Goal: Task Accomplishment & Management: Manage account settings

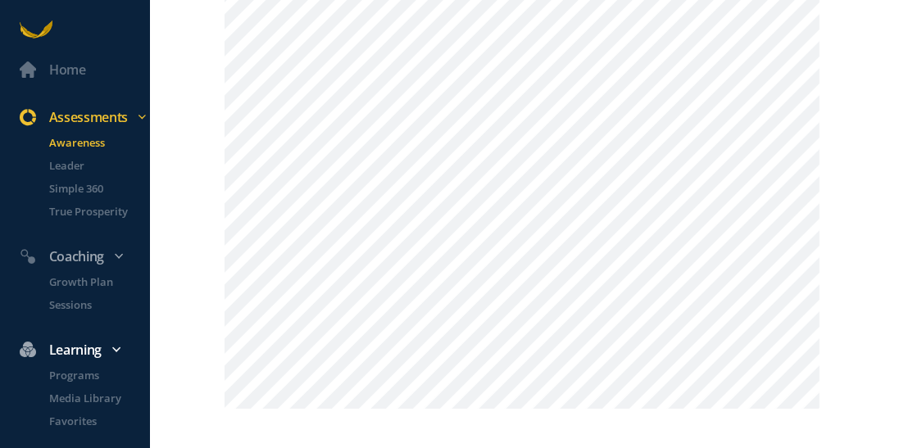
scroll to position [1962, 0]
click at [68, 167] on p "Leader" at bounding box center [98, 165] width 98 height 16
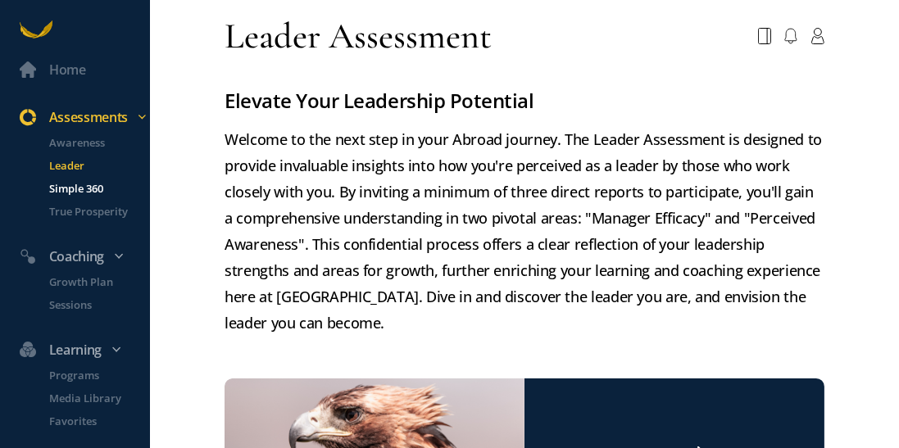
click at [68, 193] on p "Simple 360" at bounding box center [98, 188] width 98 height 16
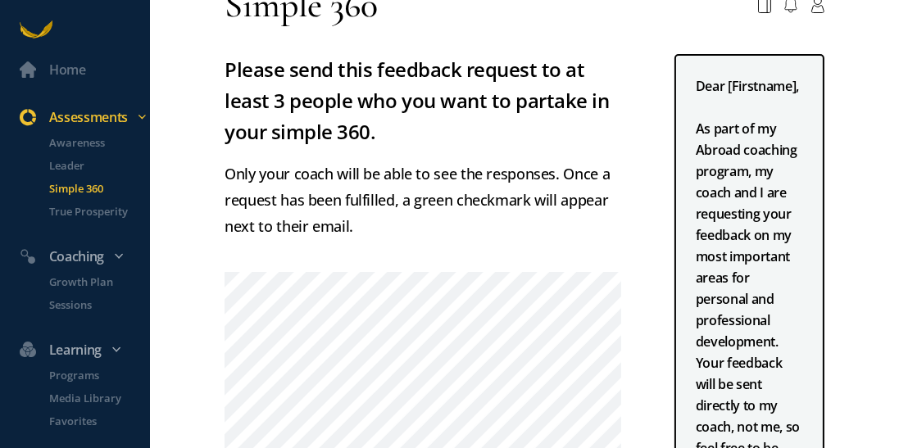
scroll to position [14, 0]
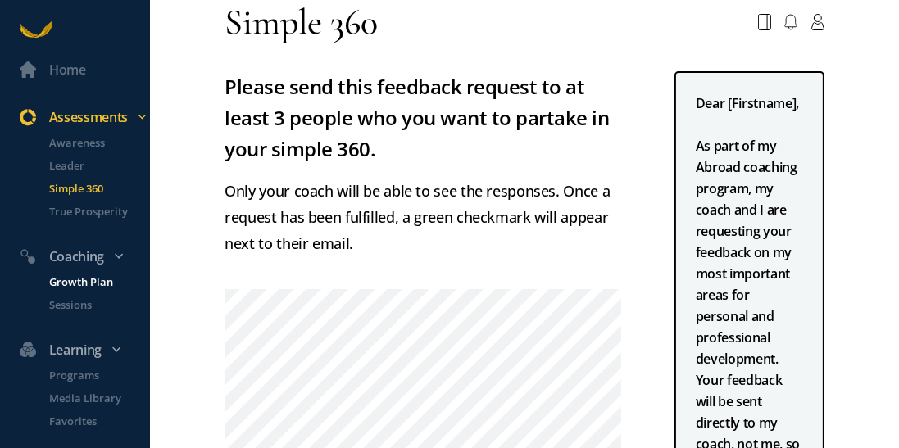
click at [98, 280] on p "Growth Plan" at bounding box center [98, 282] width 98 height 16
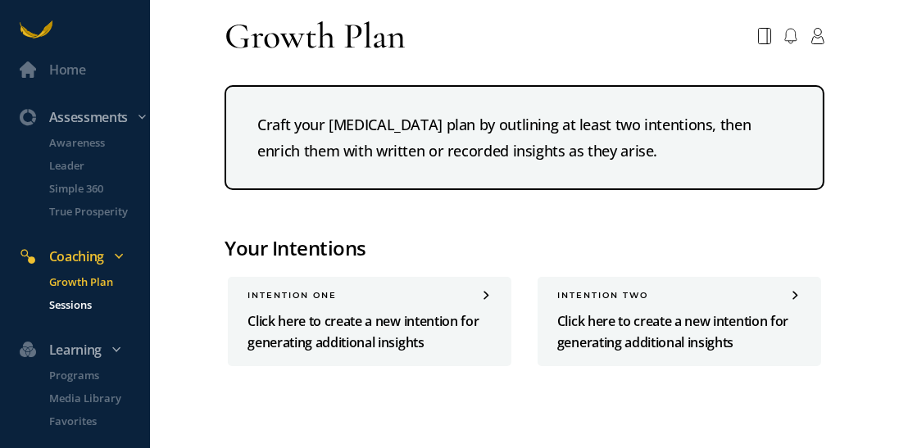
click at [67, 310] on p "Sessions" at bounding box center [98, 305] width 98 height 16
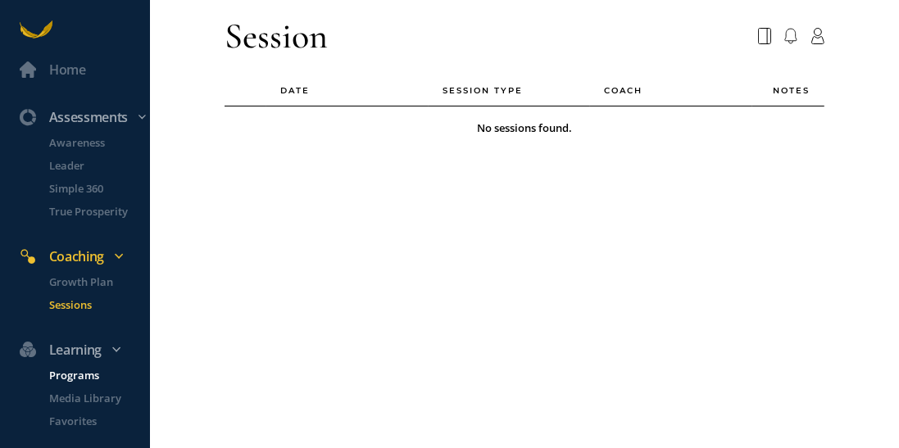
click at [102, 382] on p "Programs" at bounding box center [98, 375] width 98 height 16
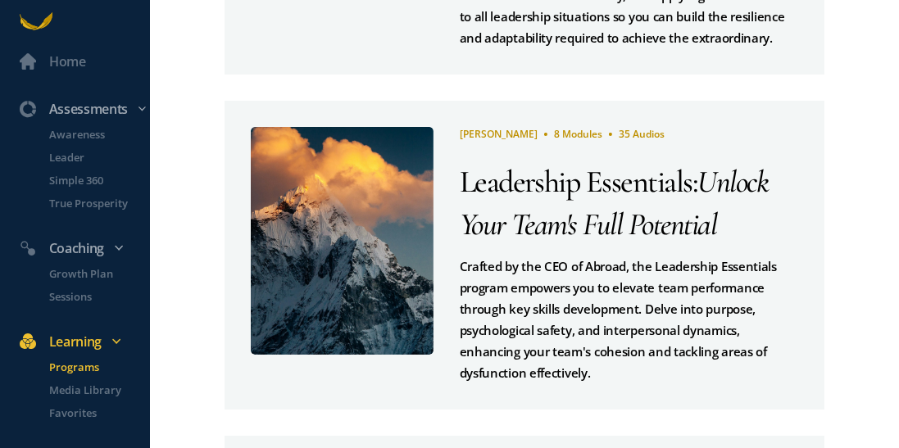
scroll to position [87, 0]
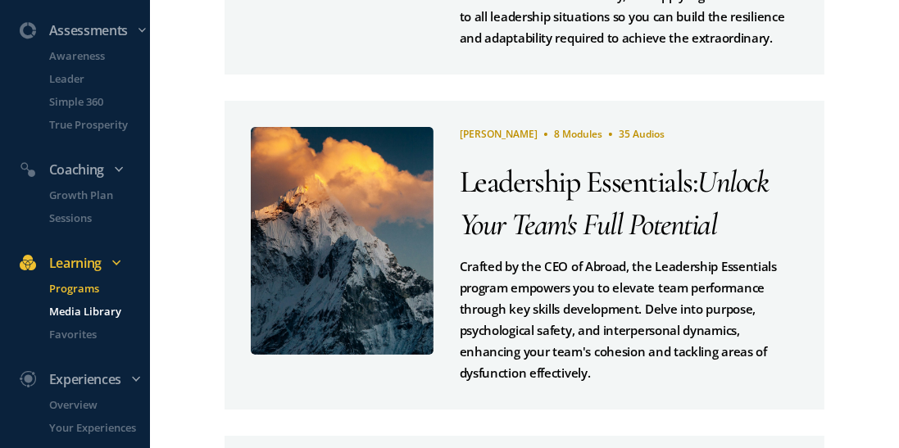
click at [79, 311] on p "Media Library" at bounding box center [98, 311] width 98 height 16
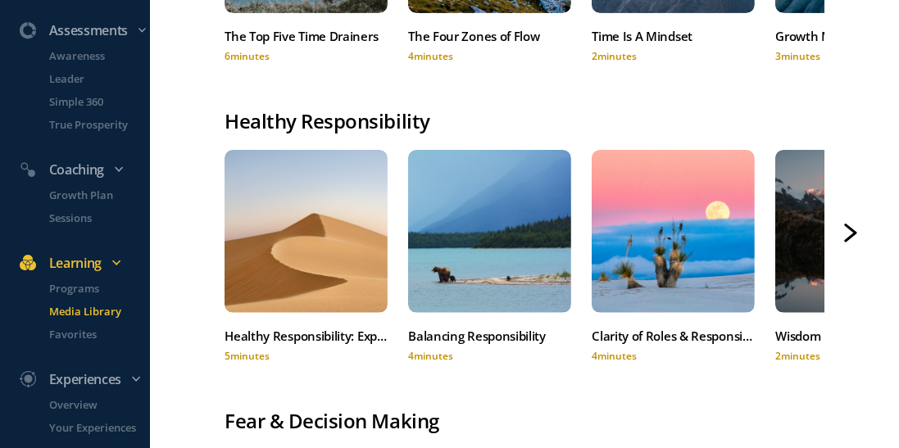
scroll to position [738, 0]
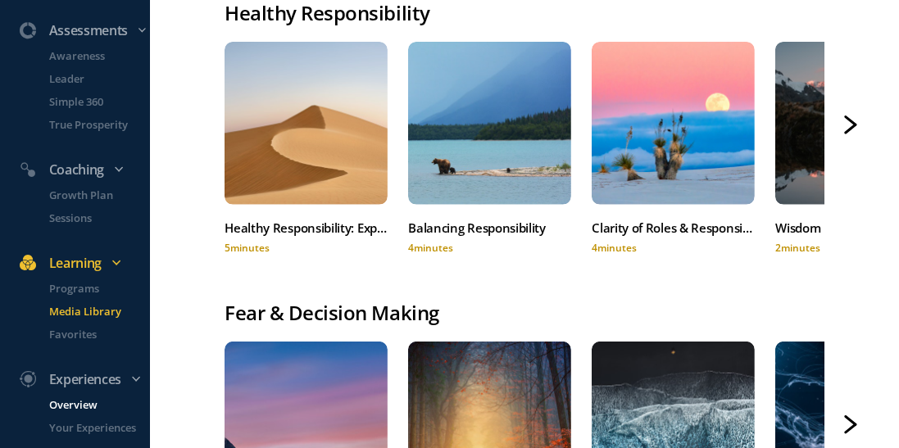
click at [104, 411] on p "Overview" at bounding box center [98, 405] width 98 height 16
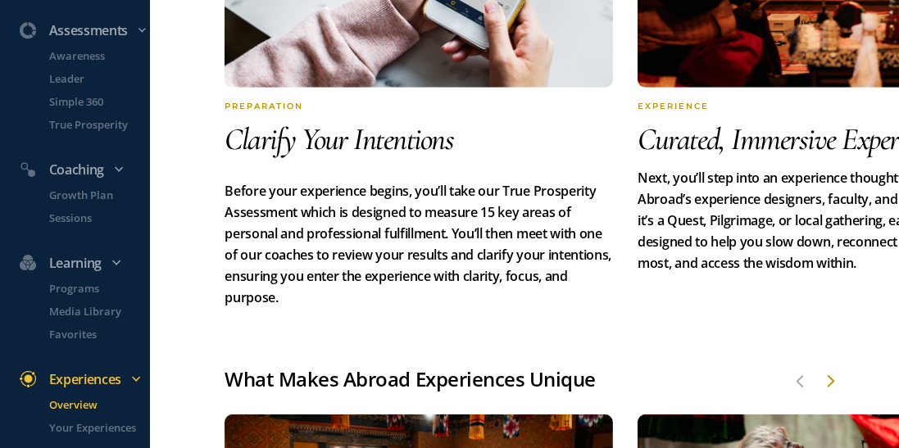
scroll to position [1109, 0]
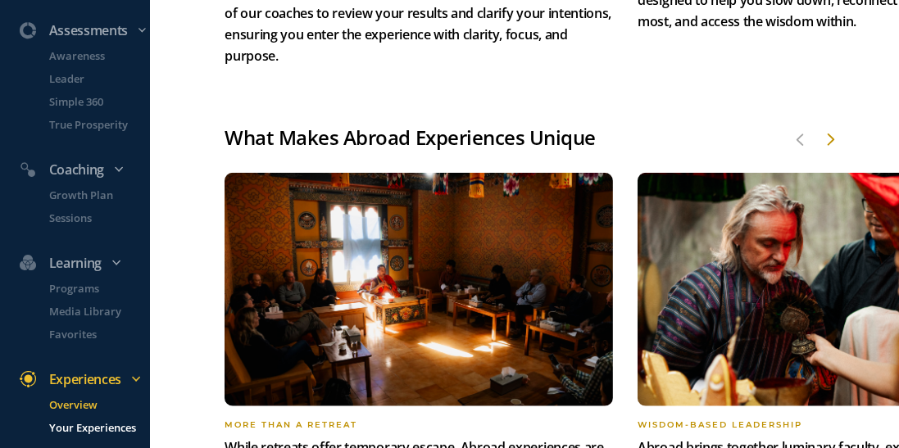
click at [102, 434] on p "Your Experiences" at bounding box center [98, 428] width 98 height 16
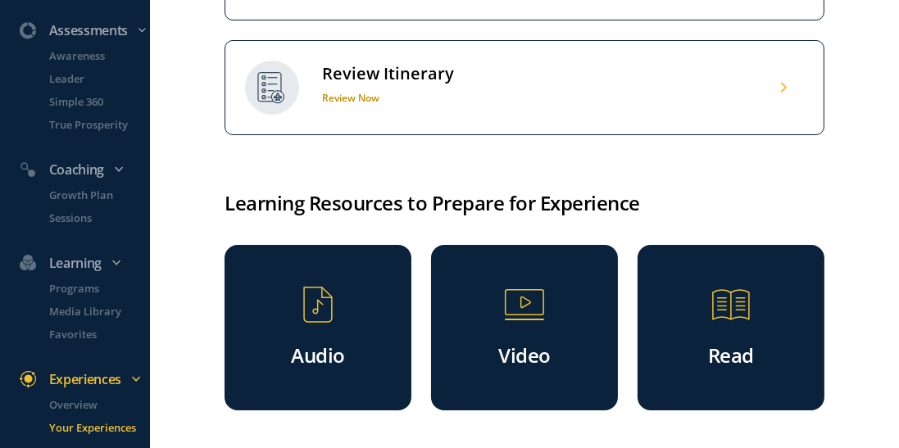
scroll to position [899, 0]
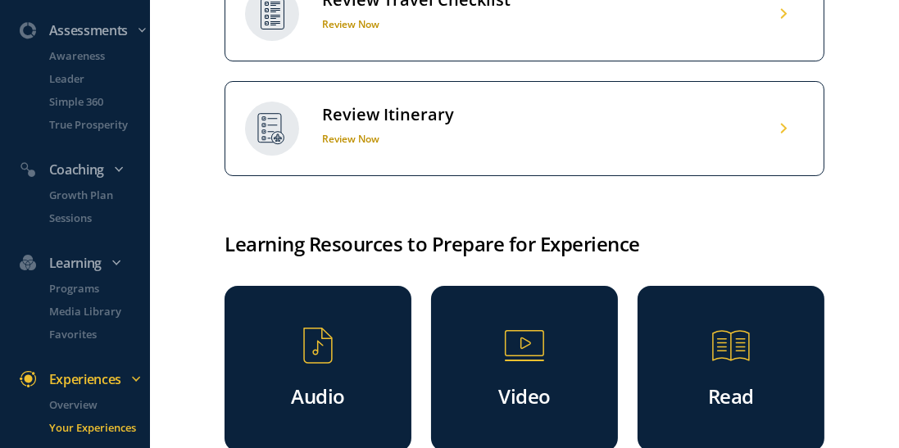
click at [658, 61] on div "Review Travel Checklist Review Now" at bounding box center [524, 13] width 599 height 95
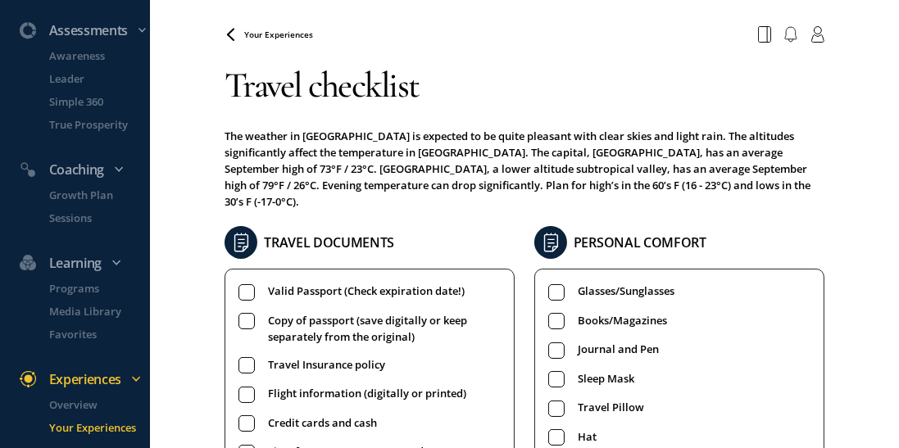
click at [245, 285] on rect at bounding box center [247, 293] width 16 height 16
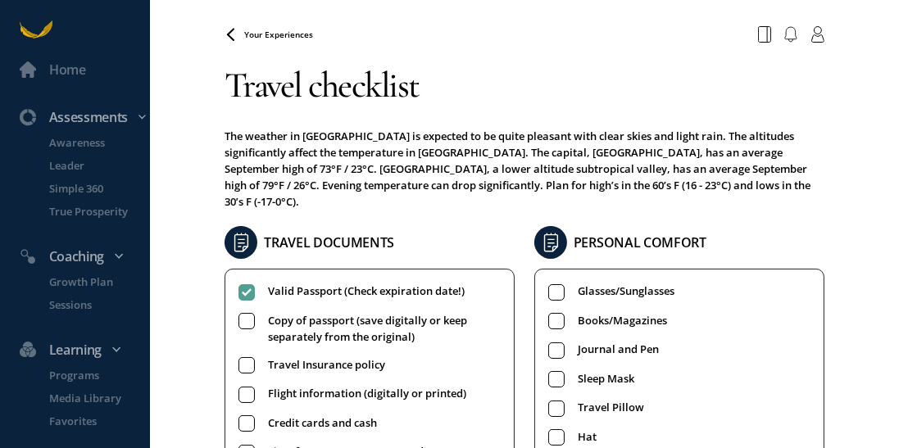
click at [248, 314] on rect at bounding box center [247, 322] width 16 height 16
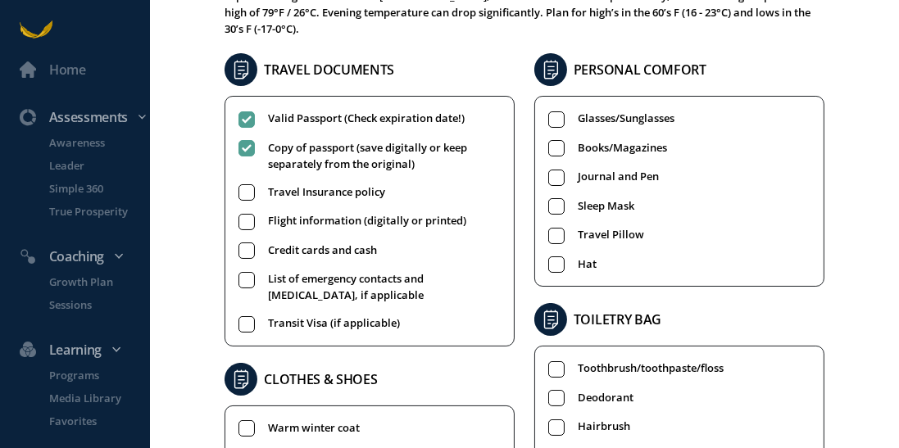
scroll to position [178, 0]
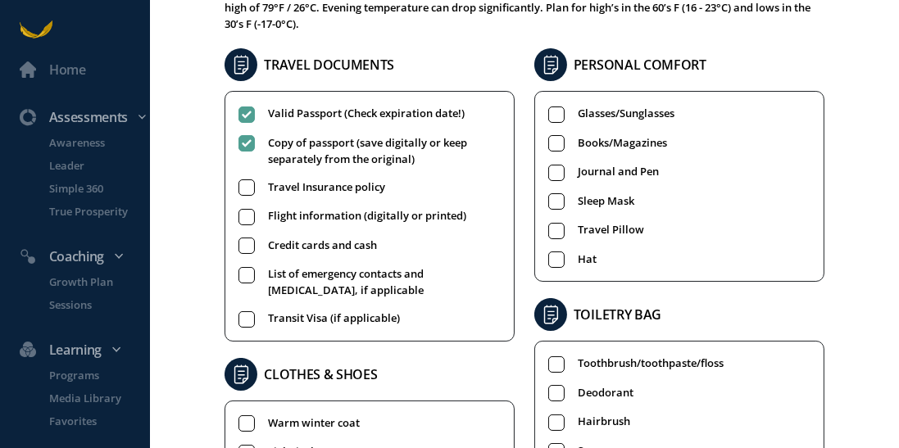
click at [249, 209] on rect at bounding box center [247, 217] width 16 height 16
click at [243, 267] on rect at bounding box center [247, 275] width 16 height 16
click at [249, 312] on rect at bounding box center [247, 320] width 16 height 16
click at [244, 239] on rect at bounding box center [247, 247] width 16 height 16
click at [239, 180] on rect at bounding box center [247, 188] width 16 height 16
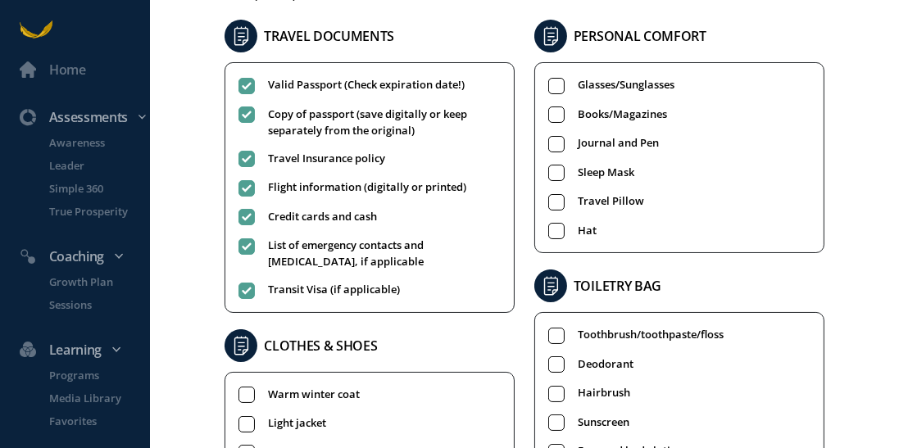
scroll to position [200, 0]
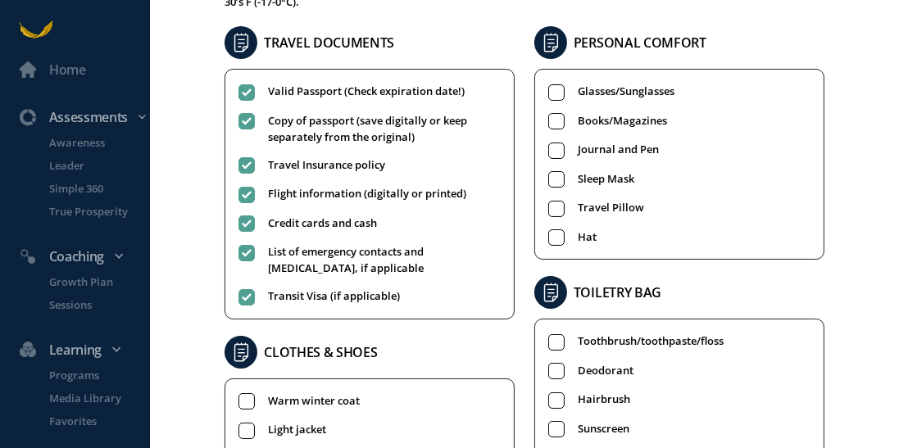
click at [551, 84] on rect at bounding box center [557, 92] width 16 height 16
click at [553, 114] on rect at bounding box center [557, 122] width 16 height 16
click at [554, 143] on rect at bounding box center [557, 151] width 16 height 16
click at [554, 172] on rect at bounding box center [557, 180] width 16 height 16
click at [553, 201] on rect at bounding box center [557, 209] width 16 height 16
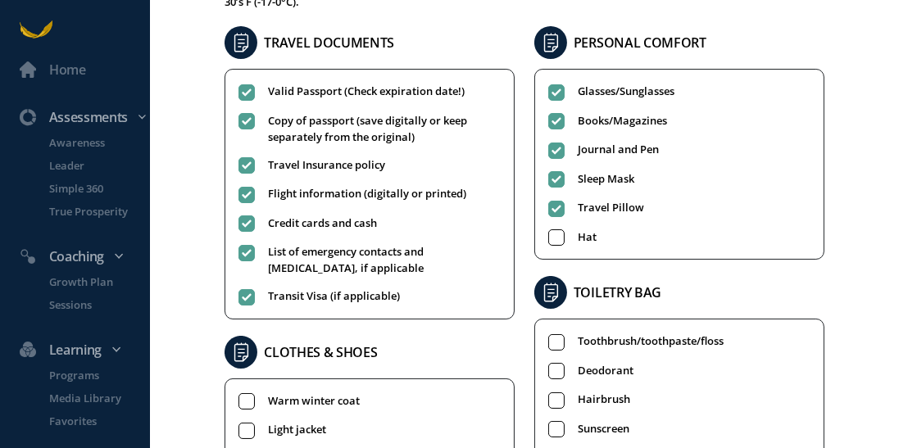
click at [550, 230] on rect at bounding box center [557, 238] width 16 height 16
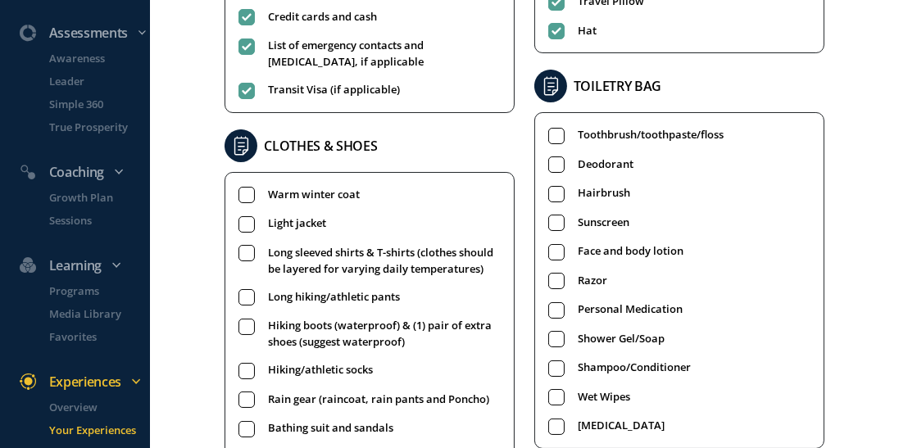
scroll to position [87, 0]
click at [108, 433] on p "Your Experiences" at bounding box center [98, 428] width 98 height 16
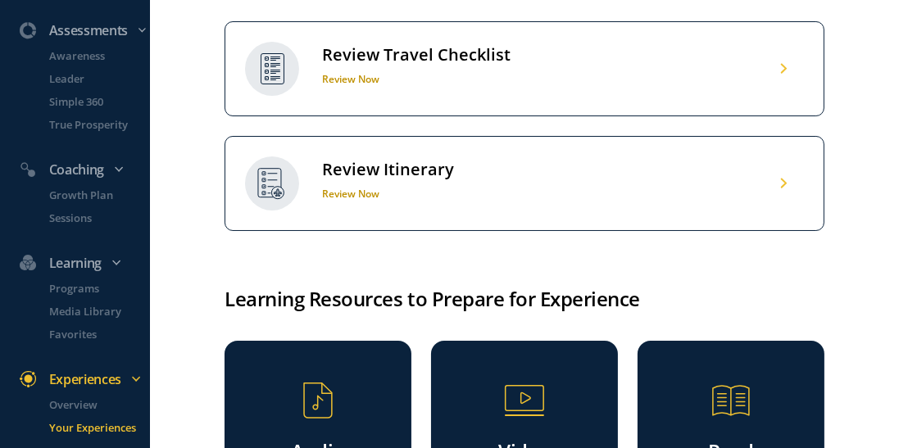
scroll to position [1031, 0]
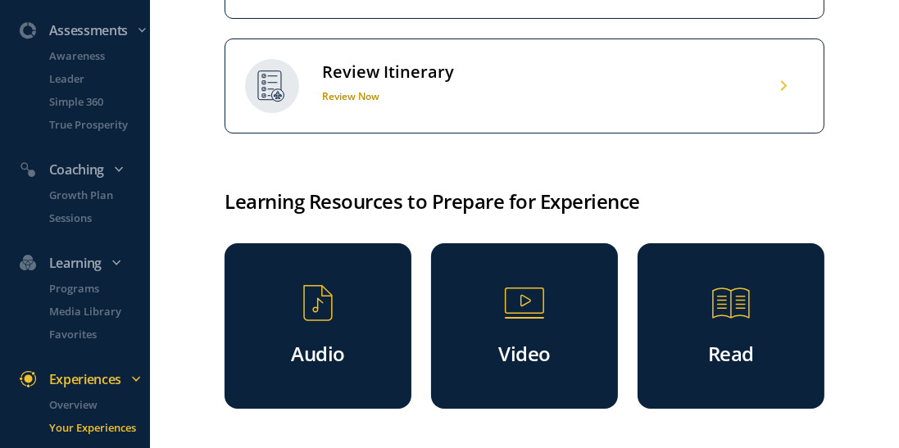
click at [754, 134] on div "Review Itinerary Review Now" at bounding box center [524, 86] width 599 height 95
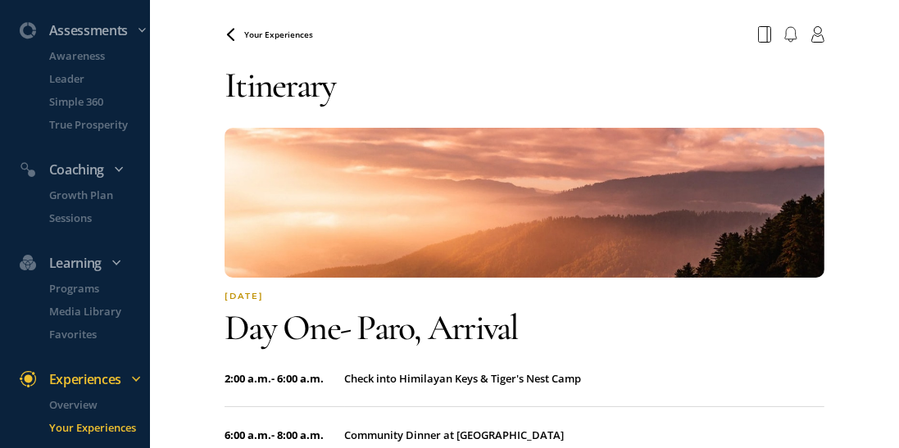
click at [103, 432] on p "Your Experiences" at bounding box center [98, 428] width 98 height 16
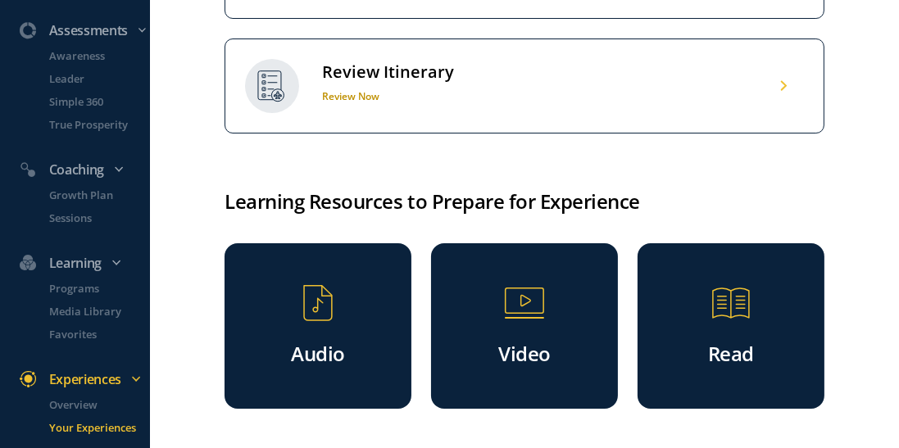
scroll to position [1174, 0]
click at [487, 296] on div "Video" at bounding box center [524, 327] width 187 height 166
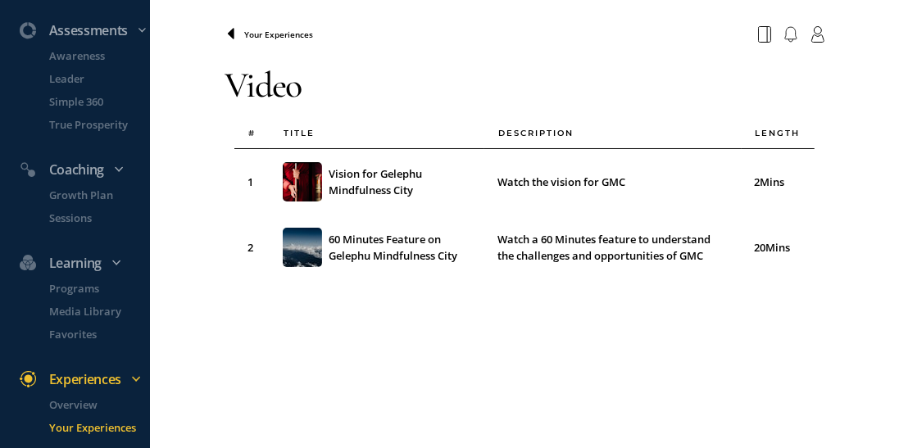
click at [244, 34] on span at bounding box center [235, 34] width 20 height 13
click at [239, 34] on span at bounding box center [235, 34] width 20 height 13
click at [230, 32] on icon at bounding box center [231, 33] width 7 height 11
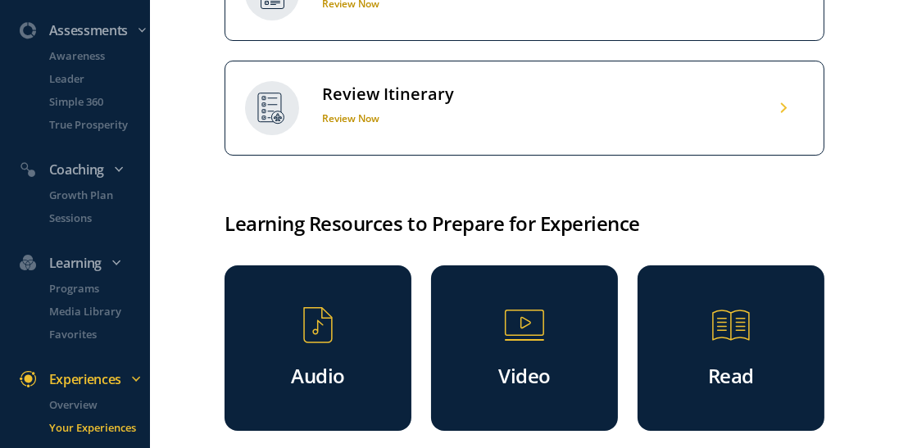
scroll to position [1174, 0]
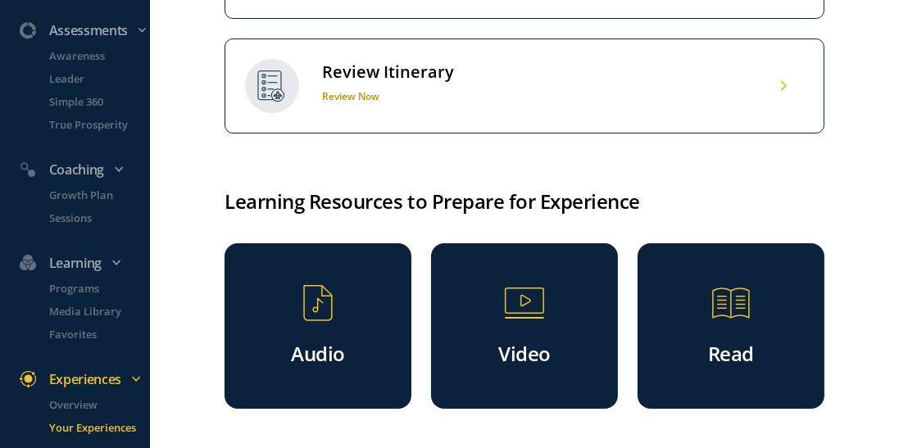
click at [391, 348] on div "Audio" at bounding box center [318, 327] width 187 height 166
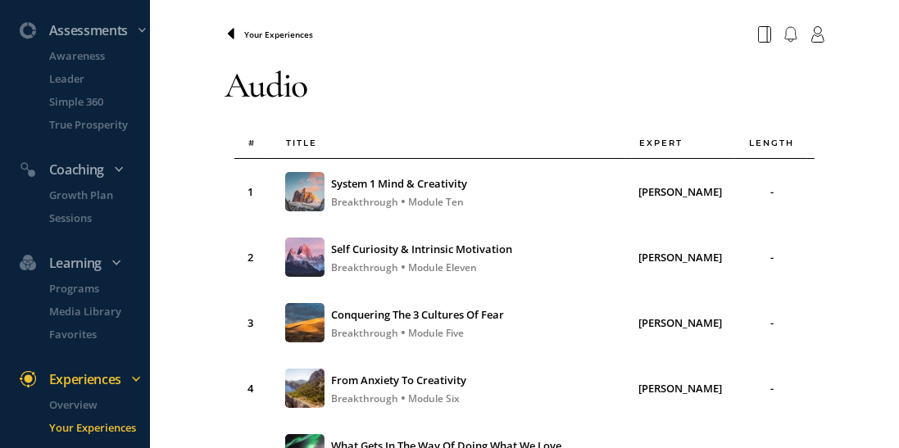
click at [225, 38] on icon at bounding box center [231, 34] width 13 height 13
